Goal: Transaction & Acquisition: Download file/media

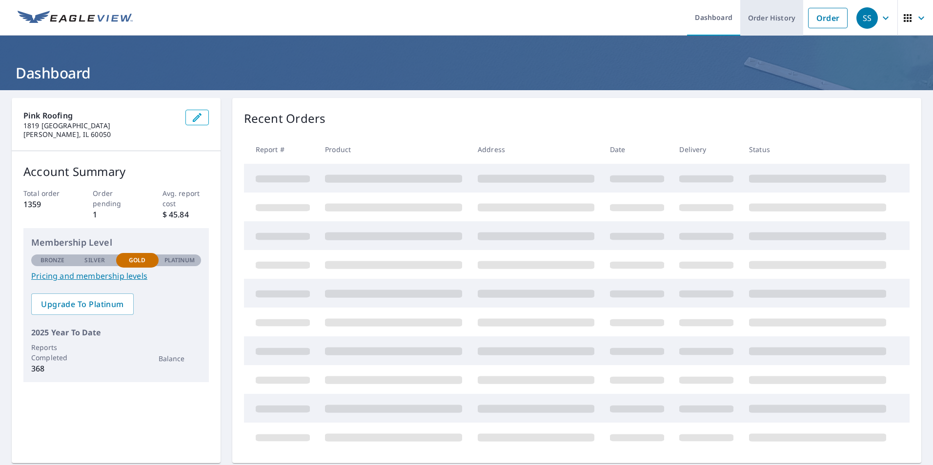
click at [766, 22] on link "Order History" at bounding box center [771, 18] width 63 height 36
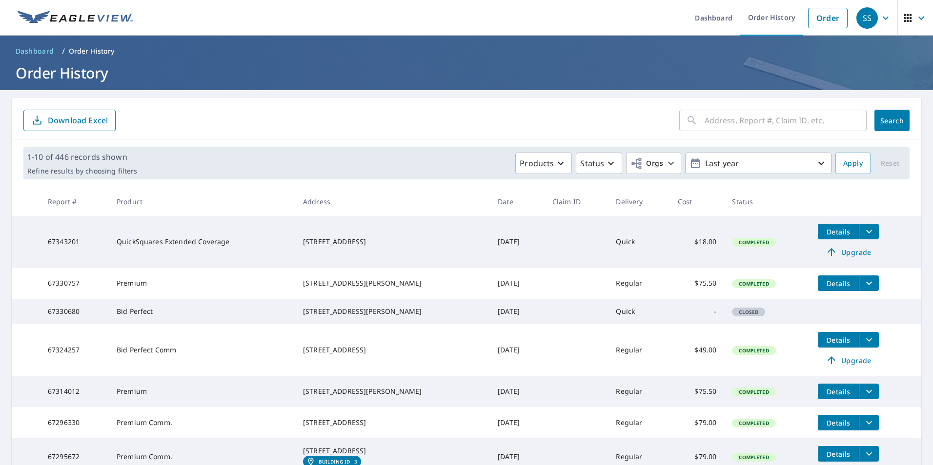
click at [714, 121] on input "text" at bounding box center [786, 120] width 162 height 27
type input "88 polaris"
click button "Search" at bounding box center [891, 120] width 35 height 21
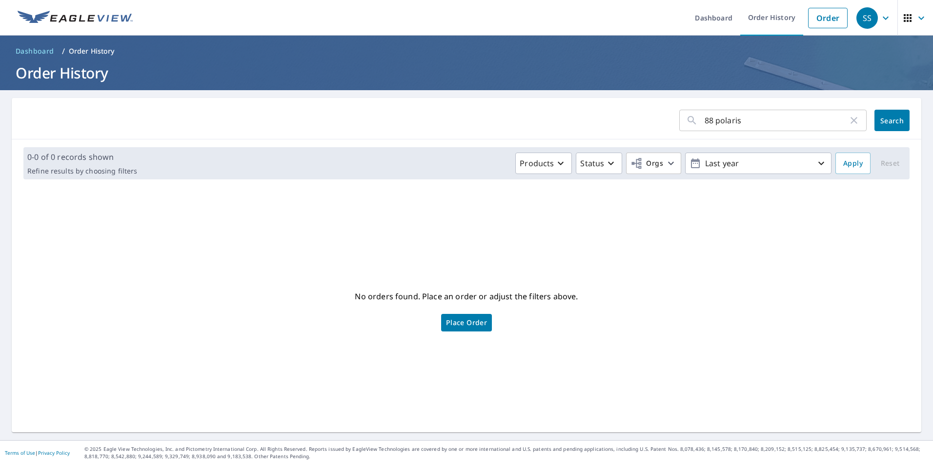
click at [754, 130] on input "88 polaris" at bounding box center [776, 120] width 143 height 27
type input "88"
click button "Search" at bounding box center [891, 120] width 35 height 21
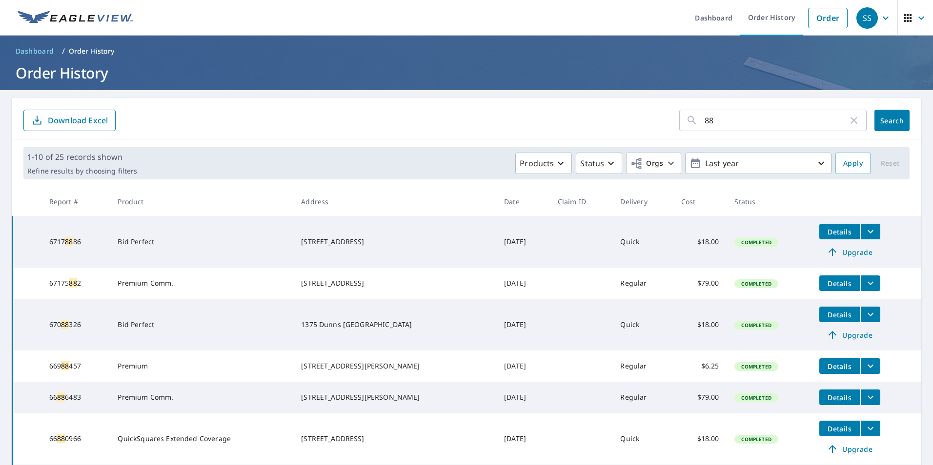
click at [726, 121] on input "88" at bounding box center [776, 120] width 143 height 27
type input "northstar"
click button "Search" at bounding box center [891, 120] width 35 height 21
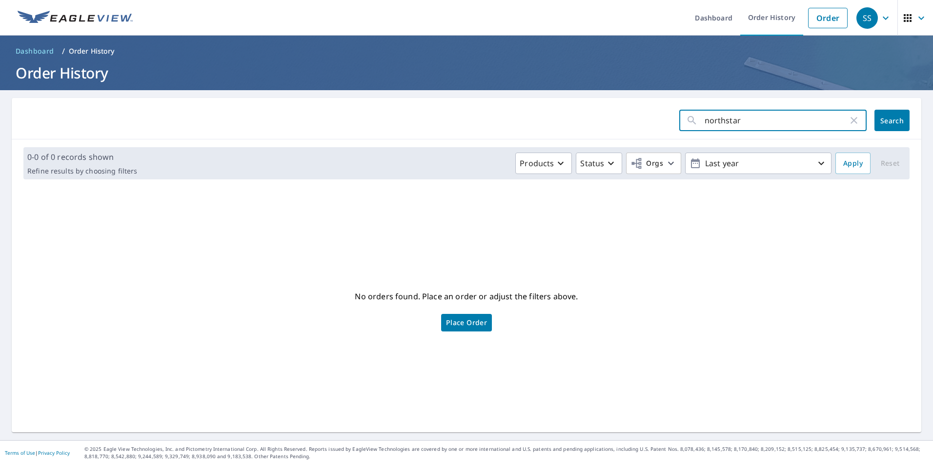
click at [746, 120] on input "northstar" at bounding box center [776, 120] width 143 height 27
type input "lake in the hills"
click button "Search" at bounding box center [891, 120] width 35 height 21
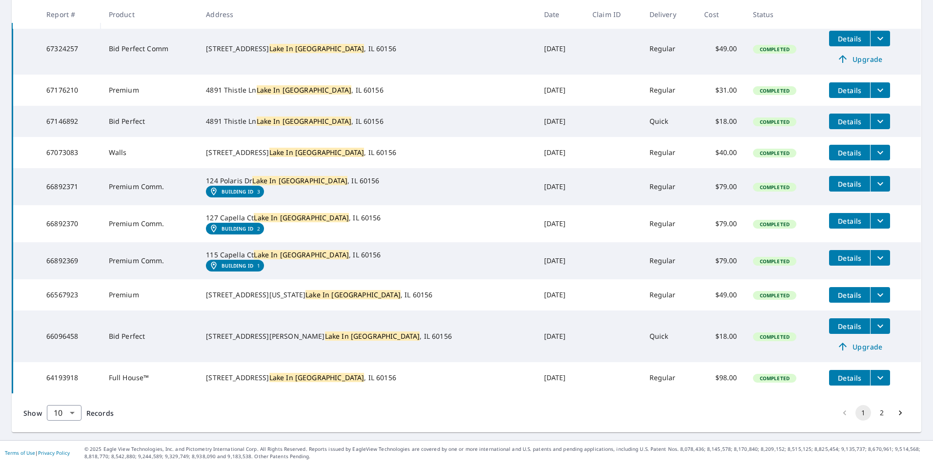
scroll to position [191, 0]
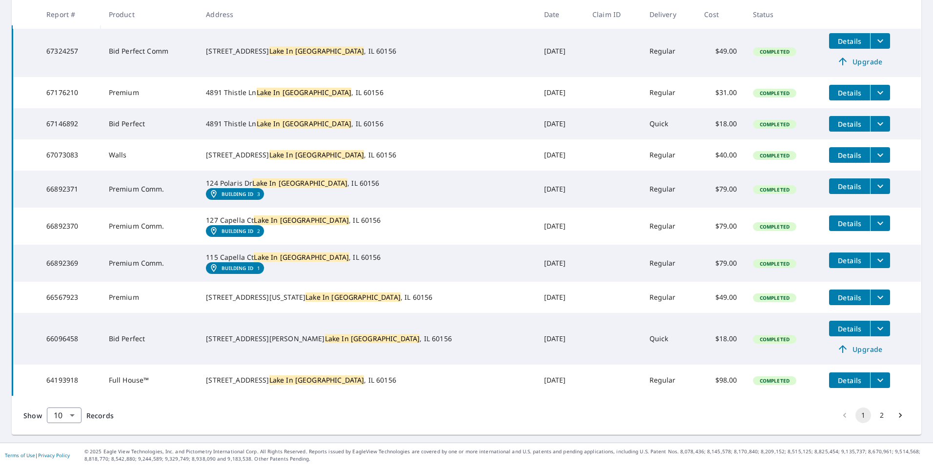
click at [835, 228] on span "Details" at bounding box center [849, 223] width 29 height 9
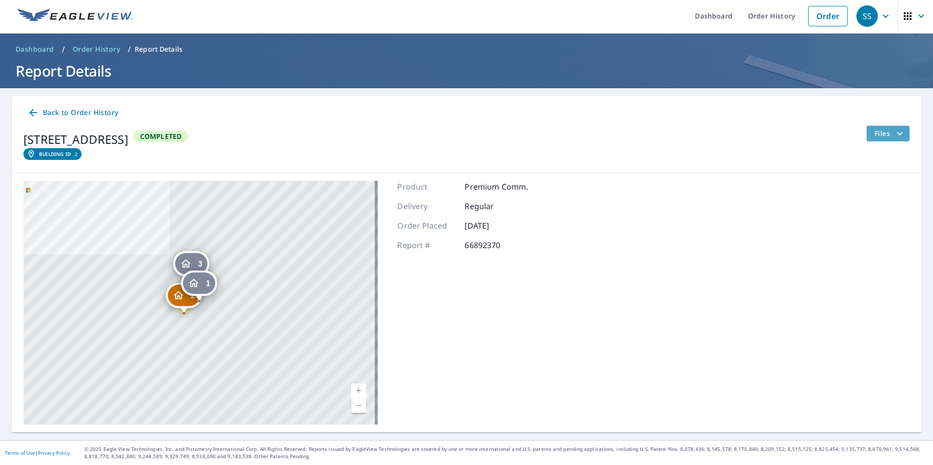
click at [877, 136] on span "Files" at bounding box center [889, 134] width 31 height 12
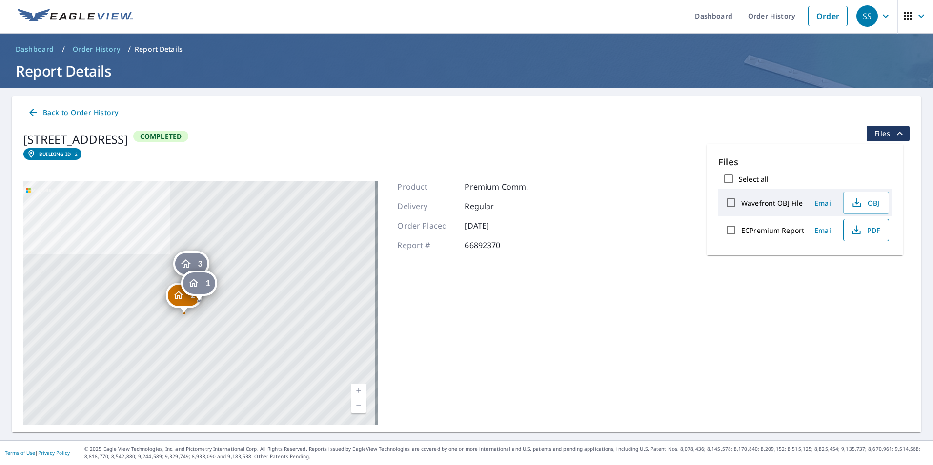
click at [850, 236] on button "PDF" at bounding box center [866, 230] width 46 height 22
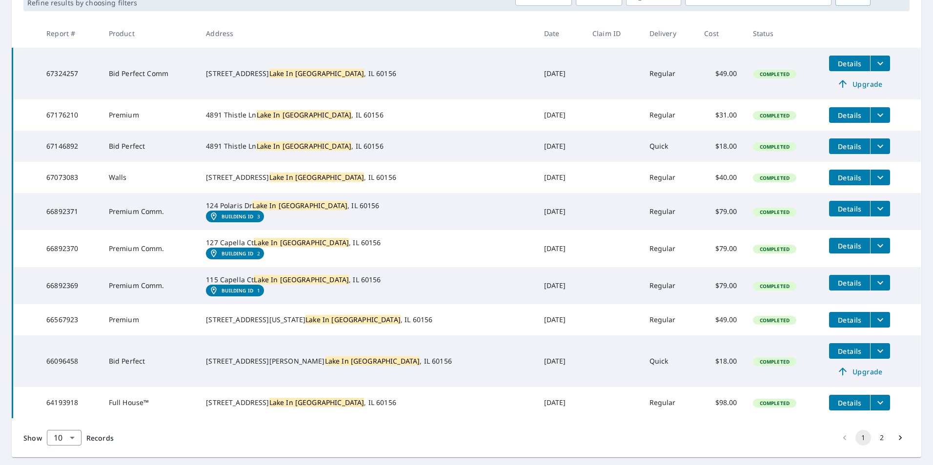
scroll to position [169, 0]
click at [829, 70] on button "Details" at bounding box center [849, 63] width 41 height 16
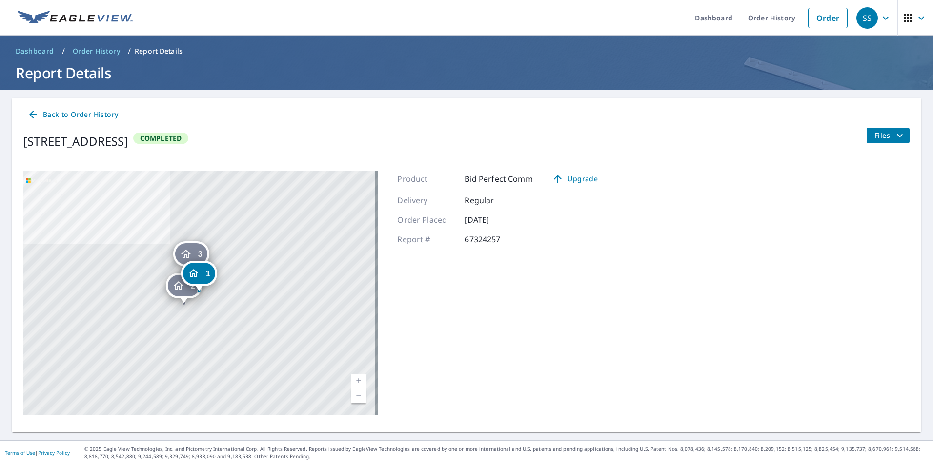
click at [875, 139] on span "Files" at bounding box center [889, 136] width 31 height 12
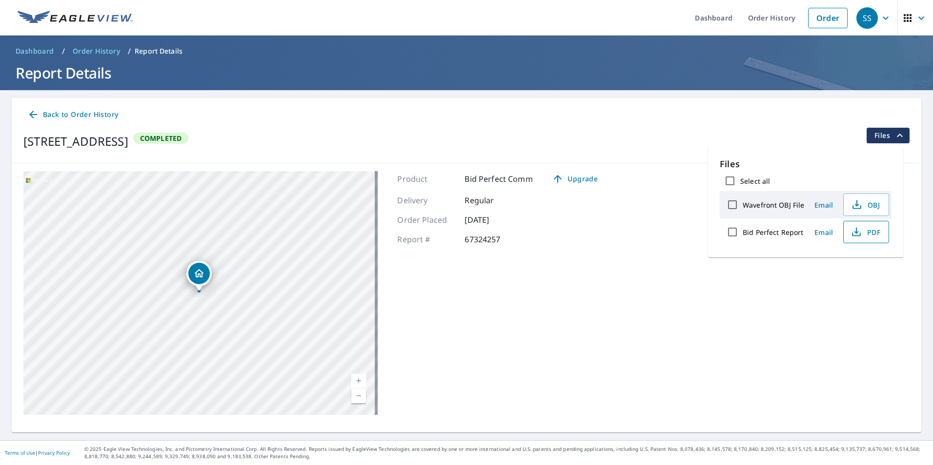
click at [848, 233] on button "PDF" at bounding box center [866, 232] width 46 height 22
